Goal: Obtain resource: Obtain resource

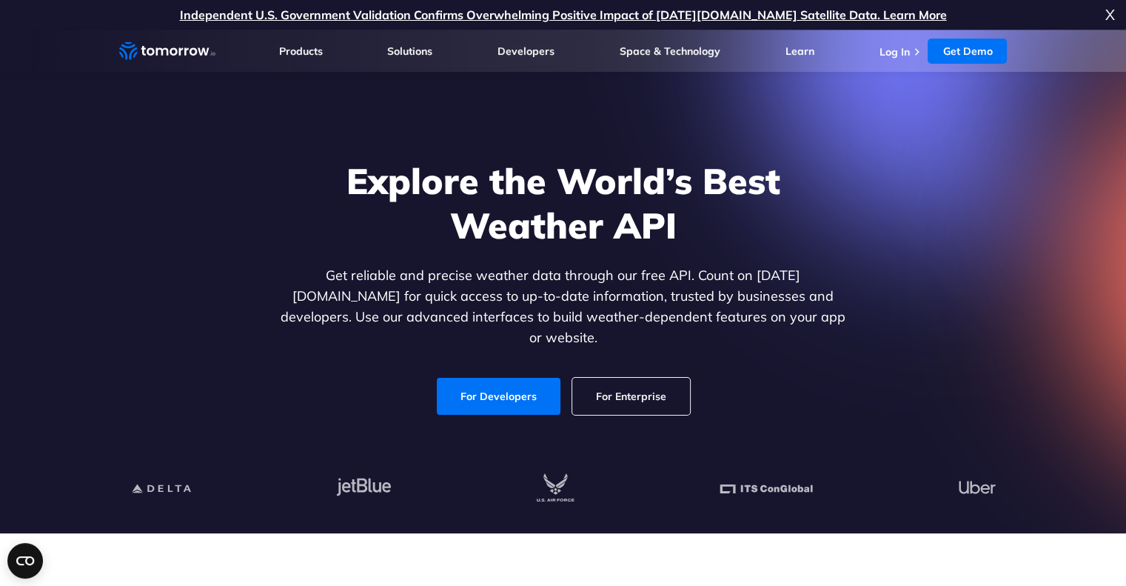
click at [640, 378] on link "For Enterprise" at bounding box center [631, 396] width 118 height 37
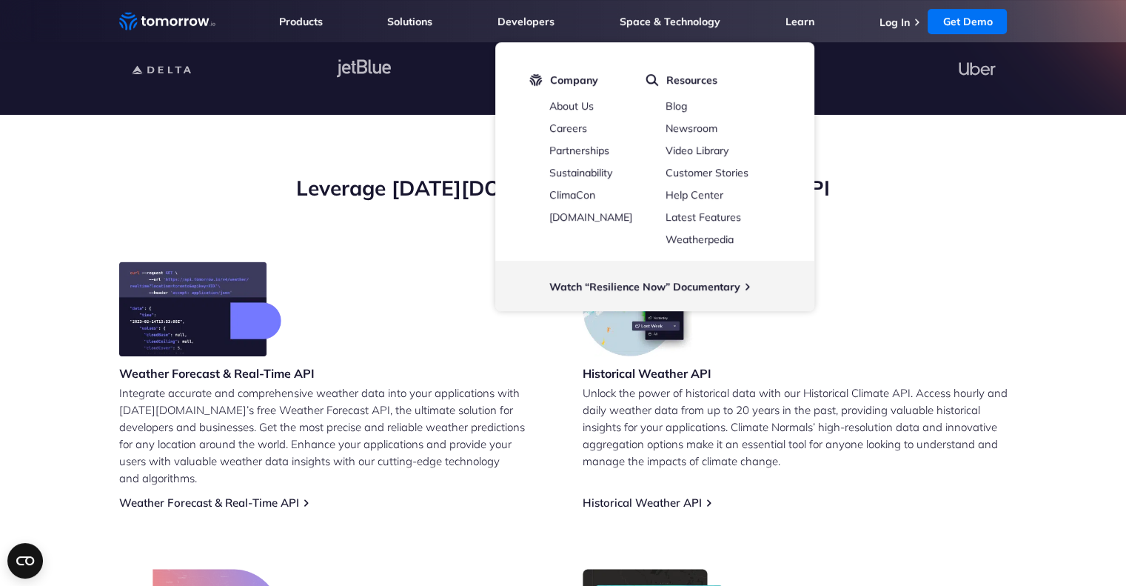
scroll to position [444, 0]
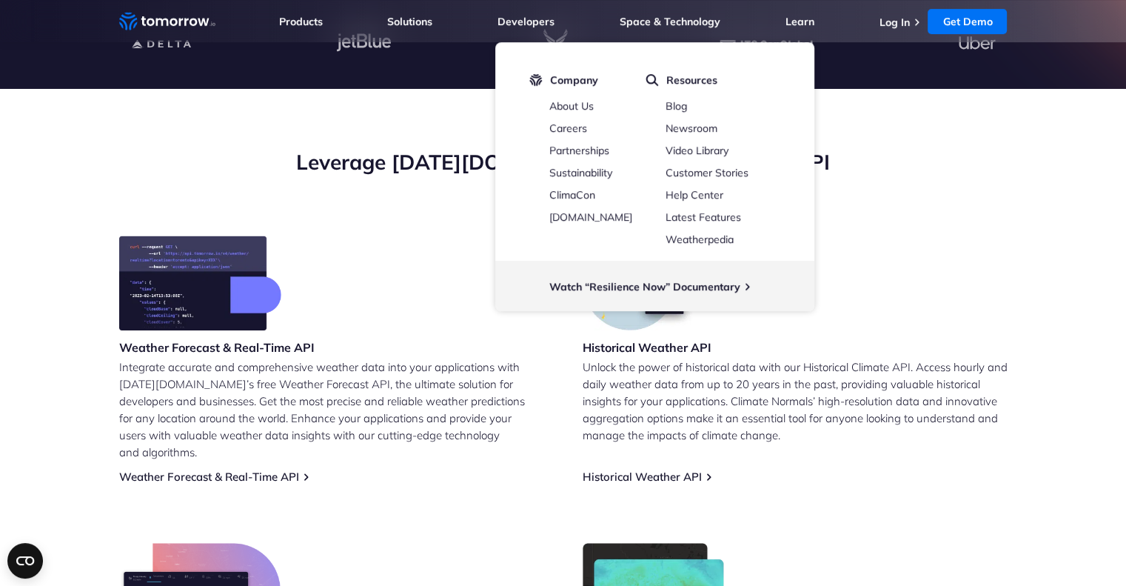
click at [399, 239] on div "Weather Forecast & Real-Time API Integrate accurate and comprehensive weather d…" at bounding box center [331, 359] width 425 height 248
click at [857, 173] on h2 "Leverage Tomorrow.io’s Free Weather API" at bounding box center [563, 162] width 888 height 28
click at [468, 105] on section "Leverage Tomorrow.io’s Free Weather API Weather Forecast & Real-Time API Integr…" at bounding box center [563, 461] width 1126 height 744
drag, startPoint x: 364, startPoint y: 118, endPoint x: 567, endPoint y: 52, distance: 213.3
click at [473, 72] on div at bounding box center [563, 45] width 912 height 90
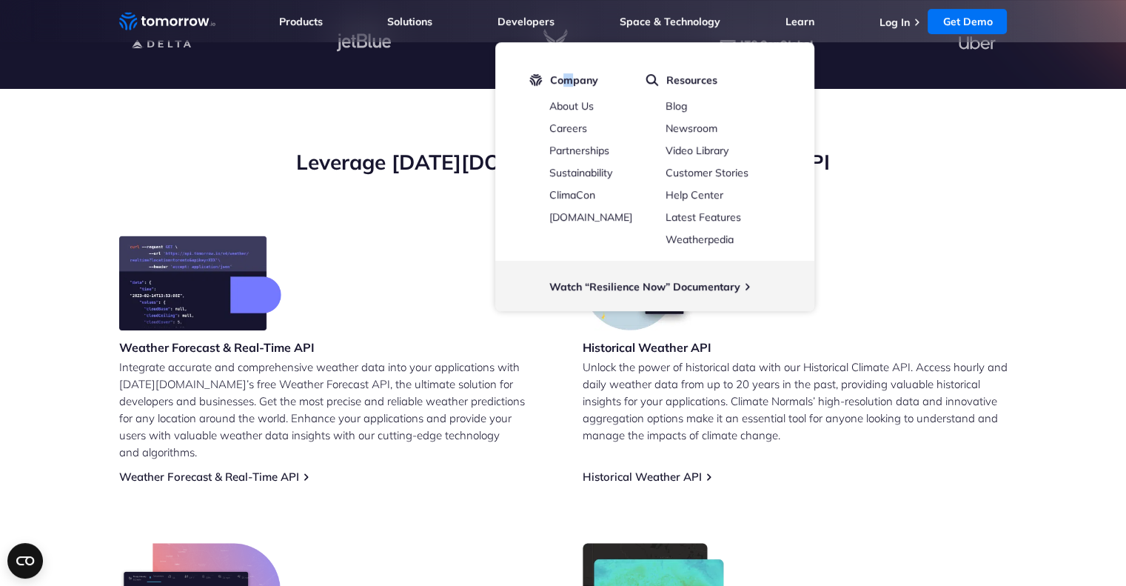
click at [566, 50] on div "Company About Us Careers Partnerships Sustainability ClimaCon TomorrowNow.org R…" at bounding box center [654, 176] width 319 height 269
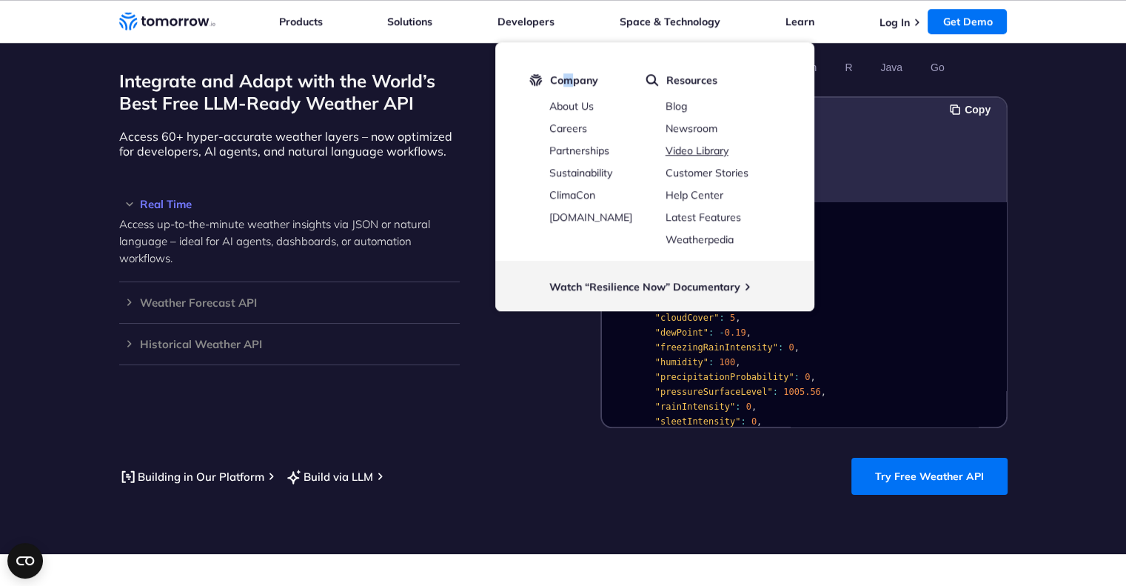
scroll to position [1504, 0]
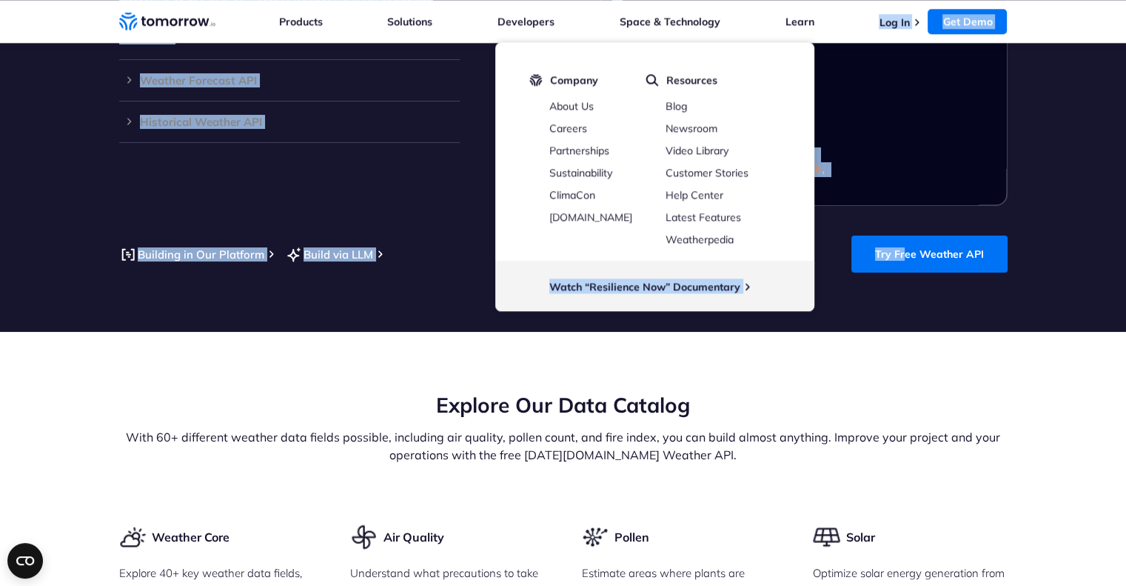
drag, startPoint x: 528, startPoint y: 266, endPoint x: 908, endPoint y: 262, distance: 379.8
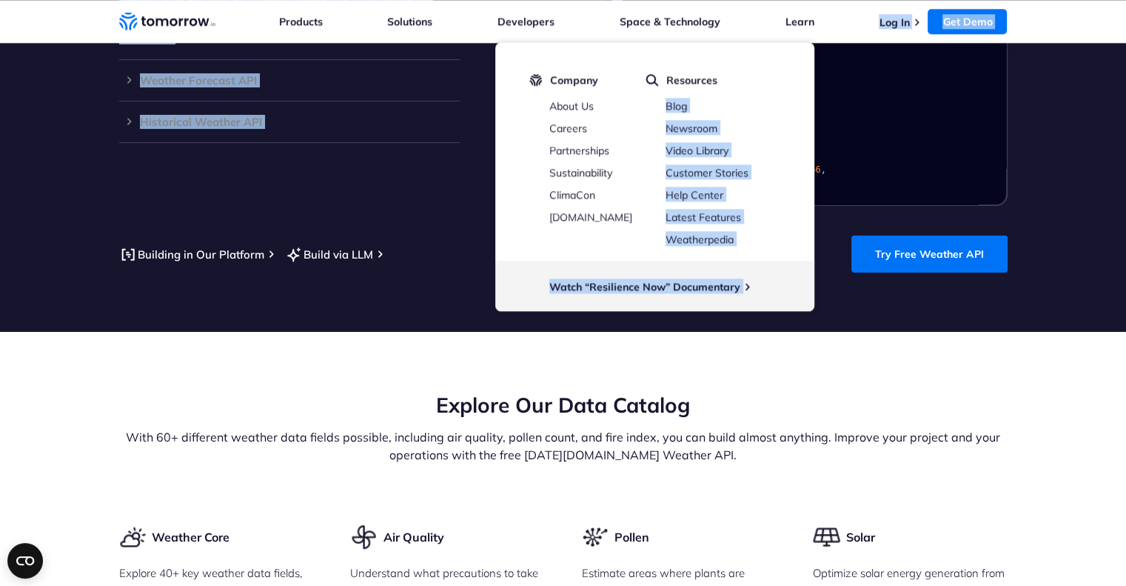
drag, startPoint x: 745, startPoint y: 48, endPoint x: 983, endPoint y: 74, distance: 239.8
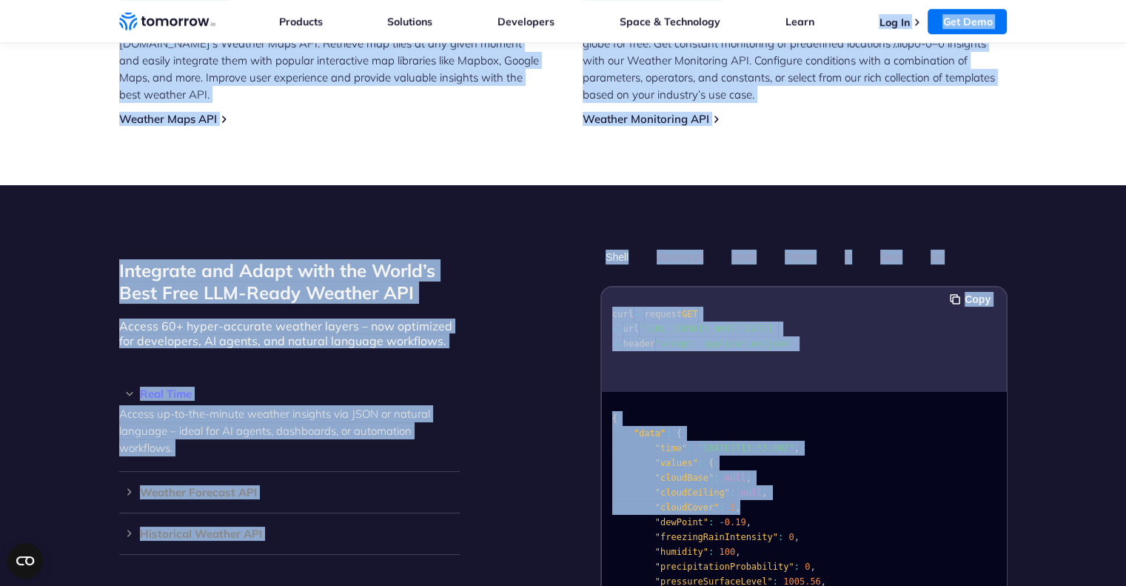
scroll to position [1060, 0]
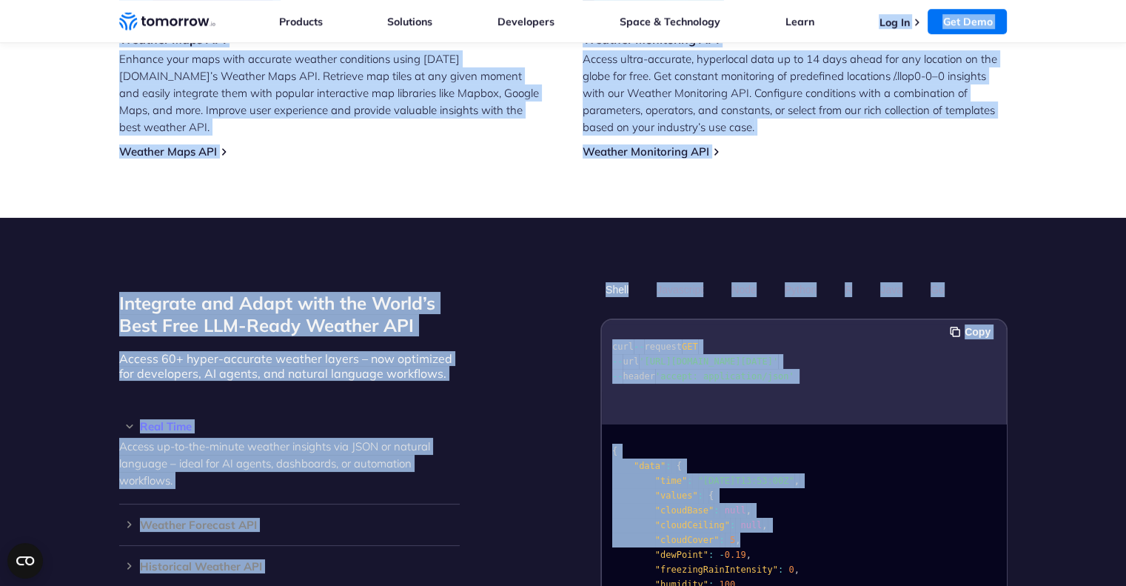
click at [518, 243] on section "Integrate and Adapt with the World’s Best Free LLM-Ready Weather API Access 60+…" at bounding box center [563, 497] width 1126 height 558
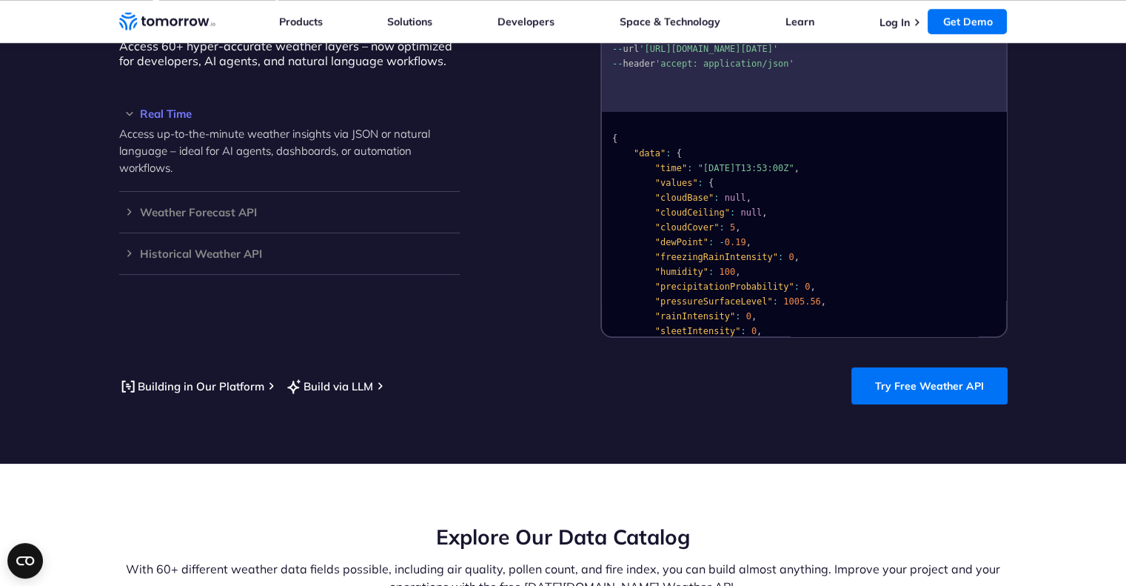
scroll to position [1652, 0]
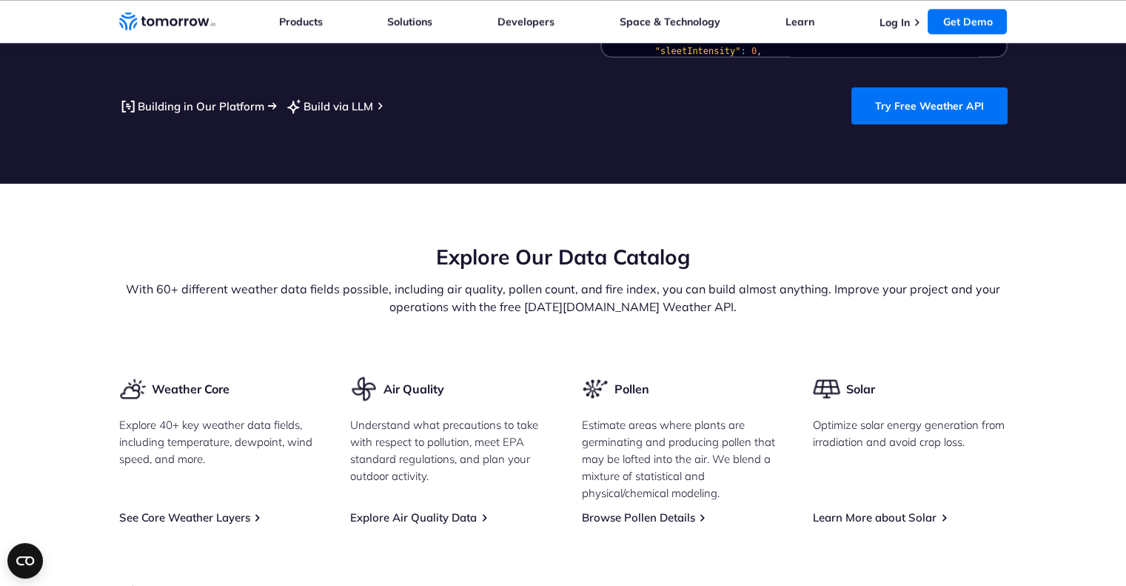
click at [237, 97] on link "Building in Our Platform" at bounding box center [191, 106] width 145 height 19
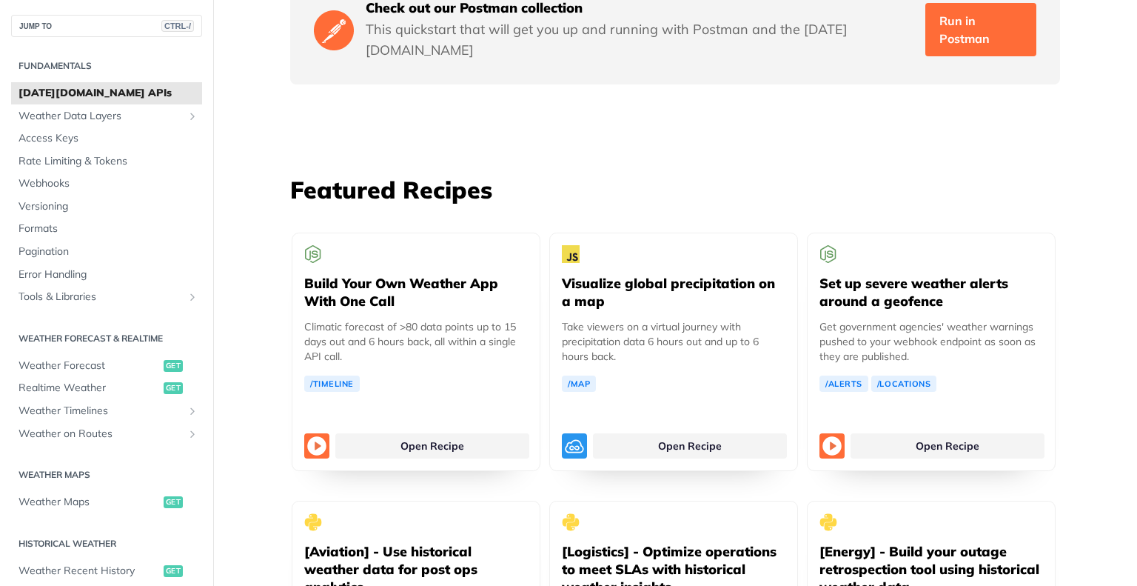
scroll to position [2443, 0]
